Goal: Information Seeking & Learning: Learn about a topic

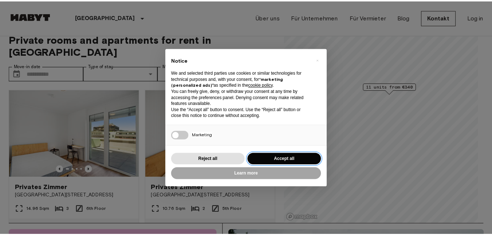
scroll to position [11, 0]
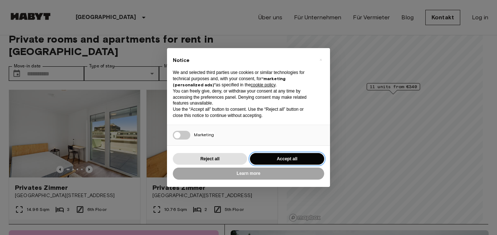
click at [292, 161] on button "Accept all" at bounding box center [287, 159] width 74 height 12
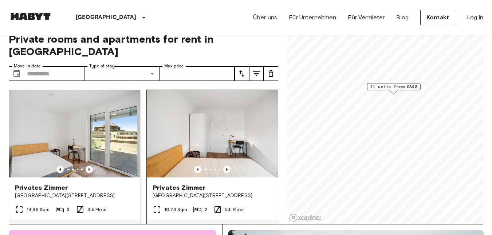
scroll to position [0, 0]
click at [225, 166] on icon "Previous image" at bounding box center [226, 169] width 7 height 7
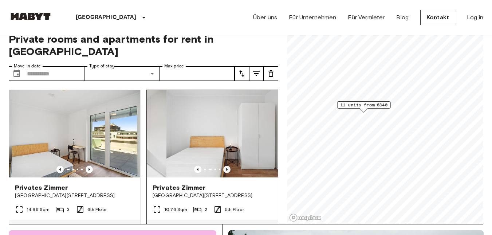
click at [225, 166] on icon "Previous image" at bounding box center [226, 169] width 7 height 7
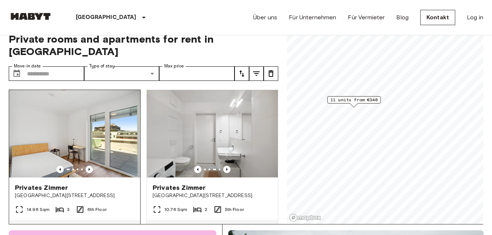
click at [96, 166] on div at bounding box center [74, 169] width 131 height 7
click at [86, 166] on icon "Previous image" at bounding box center [89, 169] width 7 height 7
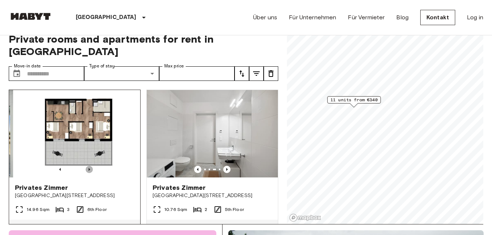
click at [86, 166] on icon "Previous image" at bounding box center [89, 169] width 7 height 7
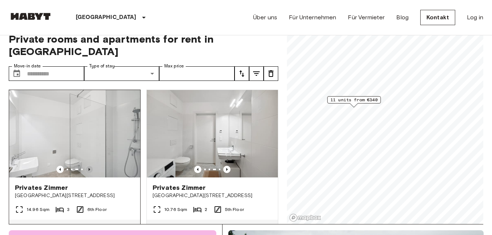
click at [86, 166] on icon "Previous image" at bounding box center [89, 169] width 7 height 7
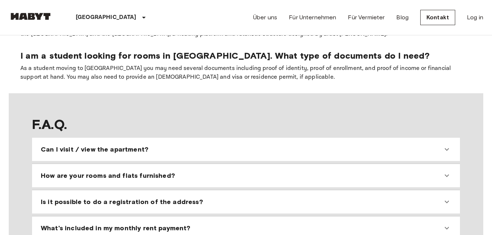
scroll to position [716, 0]
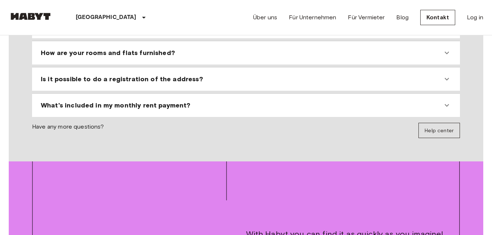
click at [90, 96] on div "What's included in my monthly rent payment?" at bounding box center [246, 104] width 422 height 17
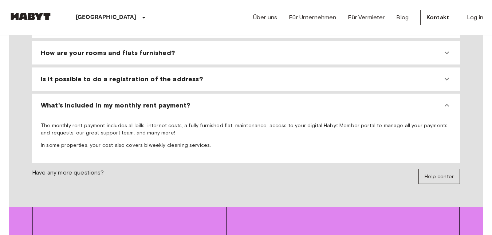
click at [71, 75] on span "Is it possible to do a registration of the address?" at bounding box center [122, 79] width 162 height 9
